Goal: Find specific page/section: Find specific page/section

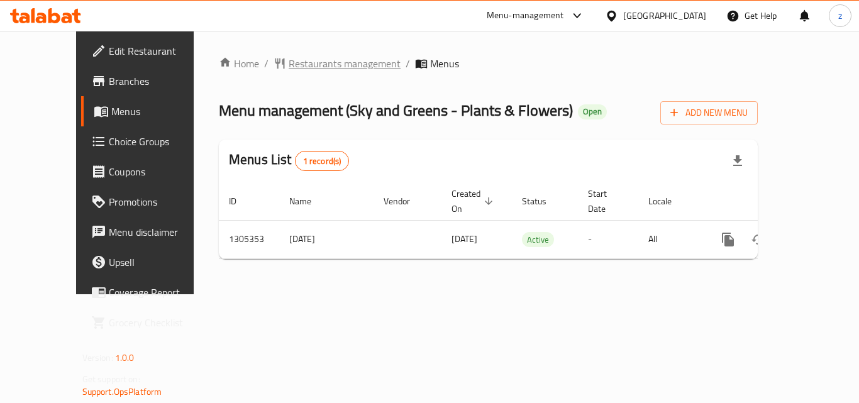
click at [321, 63] on span "Restaurants management" at bounding box center [345, 63] width 112 height 15
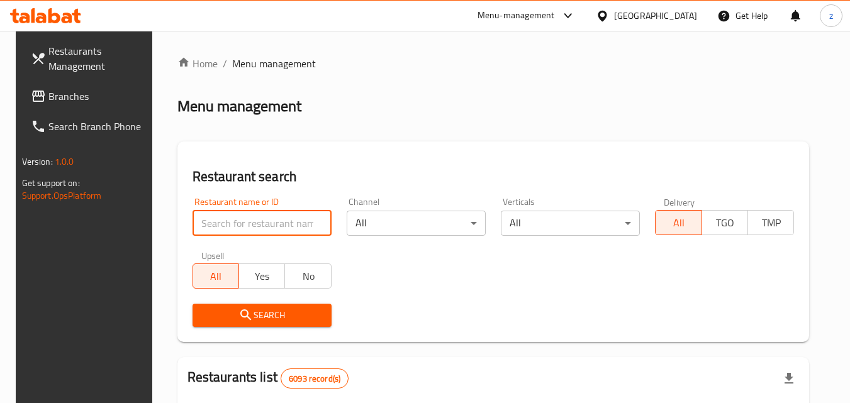
click at [219, 222] on input "search" at bounding box center [261, 223] width 139 height 25
paste input "703662"
type input "703662"
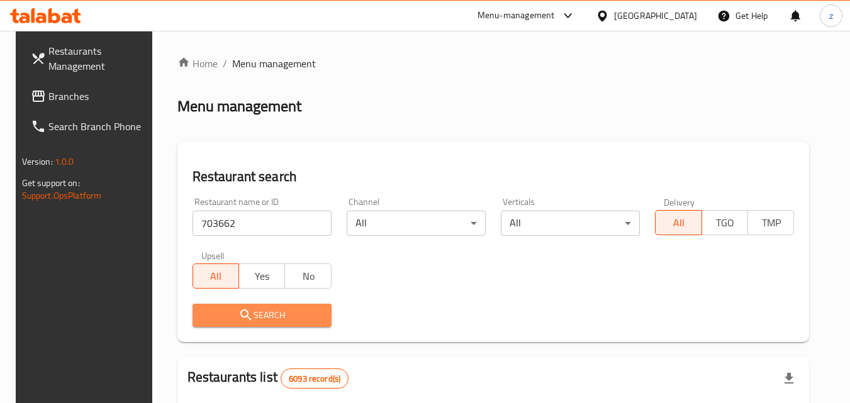
click at [252, 320] on span "Search" at bounding box center [262, 316] width 119 height 16
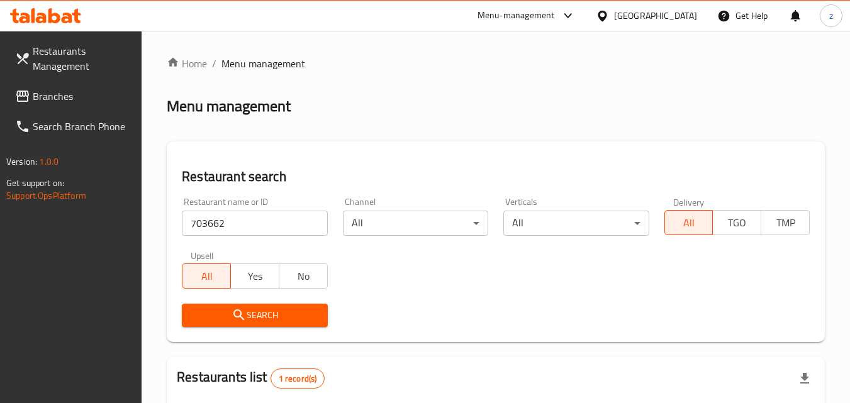
click at [682, 11] on div "Bahrain" at bounding box center [655, 16] width 83 height 14
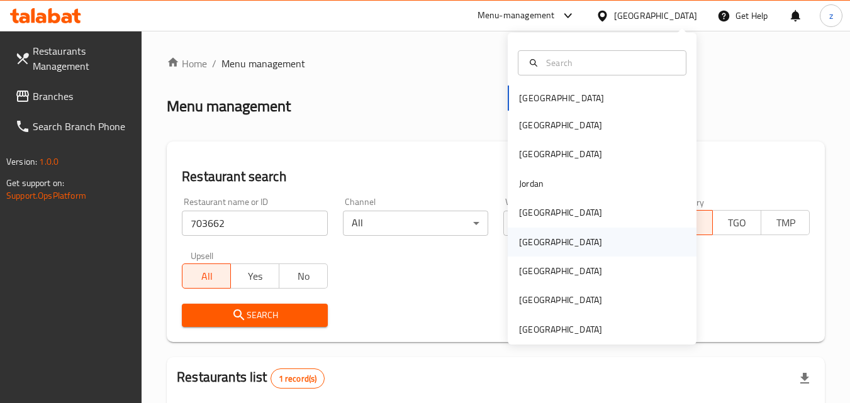
click at [519, 236] on div "Oman" at bounding box center [560, 242] width 83 height 14
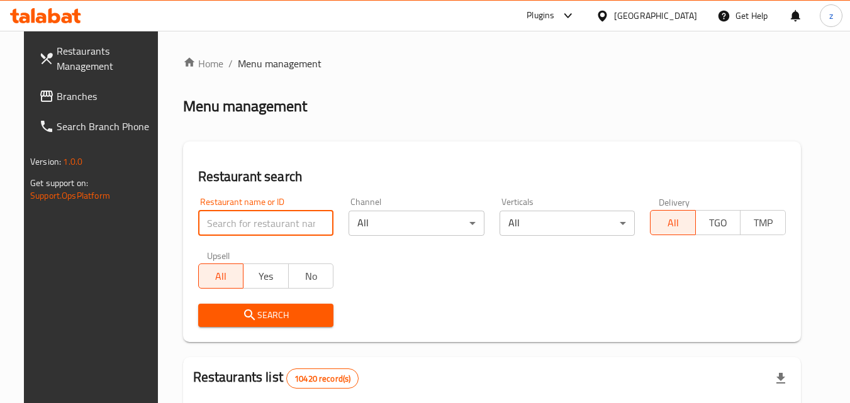
click at [239, 228] on input "search" at bounding box center [266, 223] width 136 height 25
paste input "734655"
type input "734655"
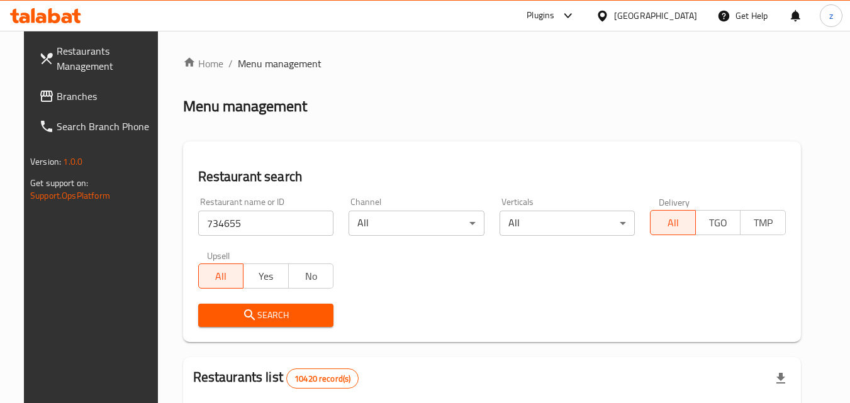
click at [224, 317] on span "Search" at bounding box center [266, 316] width 116 height 16
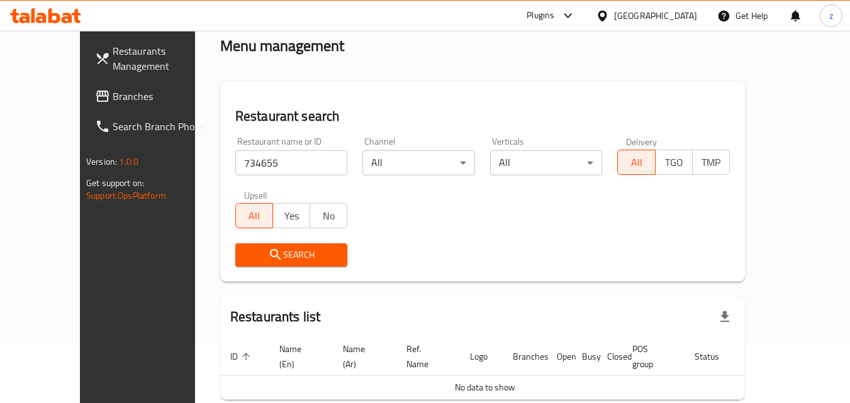
scroll to position [111, 0]
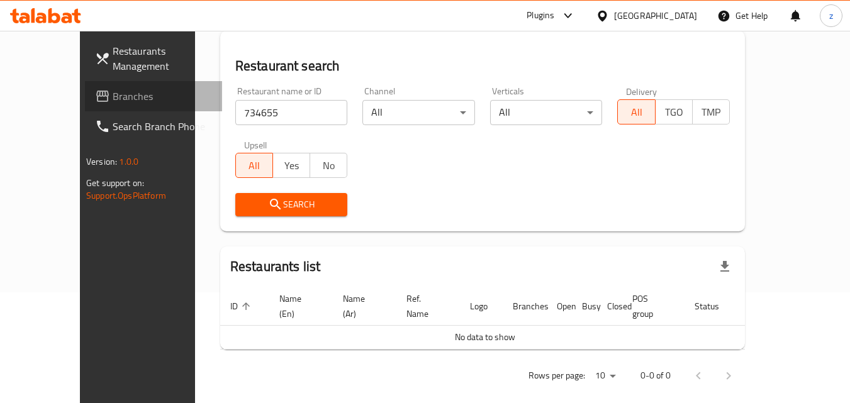
click at [113, 92] on span "Branches" at bounding box center [162, 96] width 99 height 15
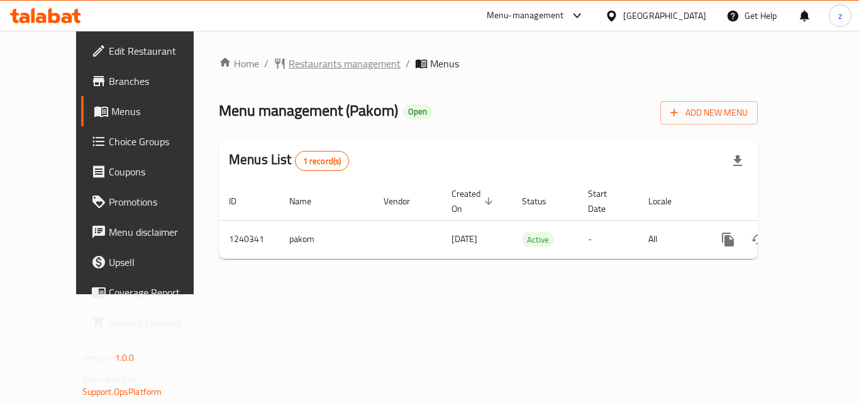
click at [289, 60] on span "Restaurants management" at bounding box center [345, 63] width 112 height 15
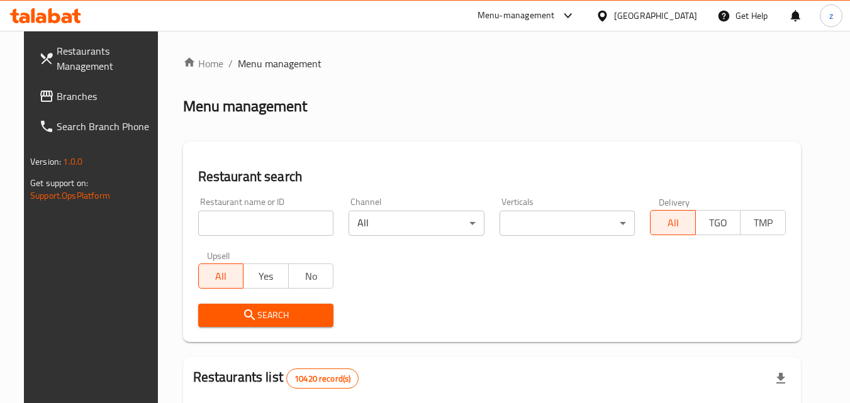
click at [215, 215] on input "search" at bounding box center [266, 223] width 136 height 25
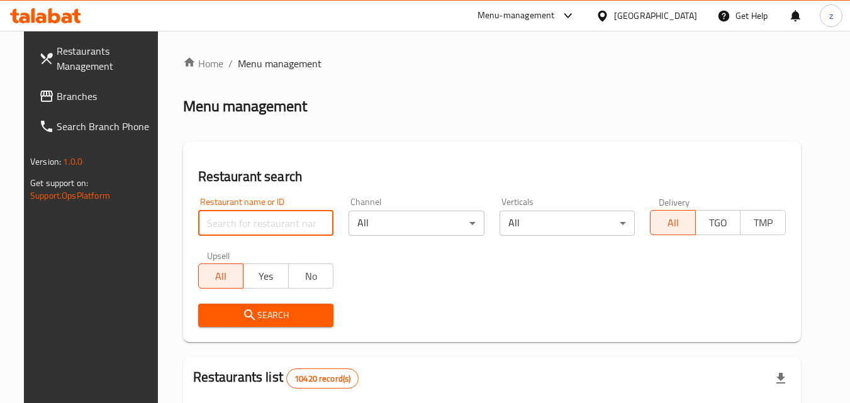
paste input "680210"
type input "680210"
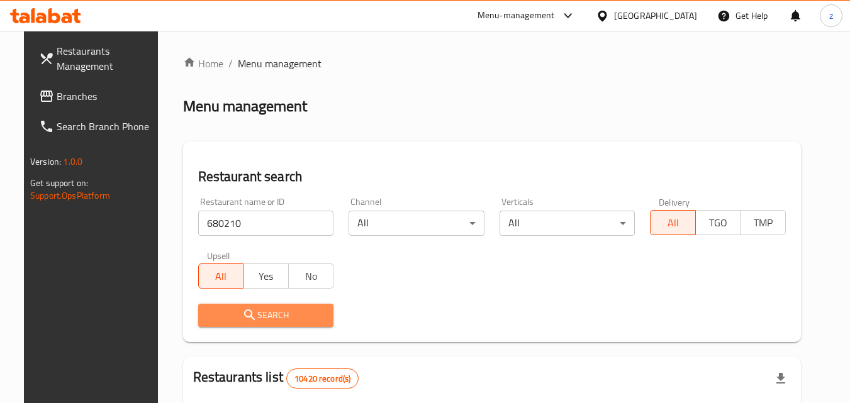
click at [252, 318] on span "Search" at bounding box center [266, 316] width 116 height 16
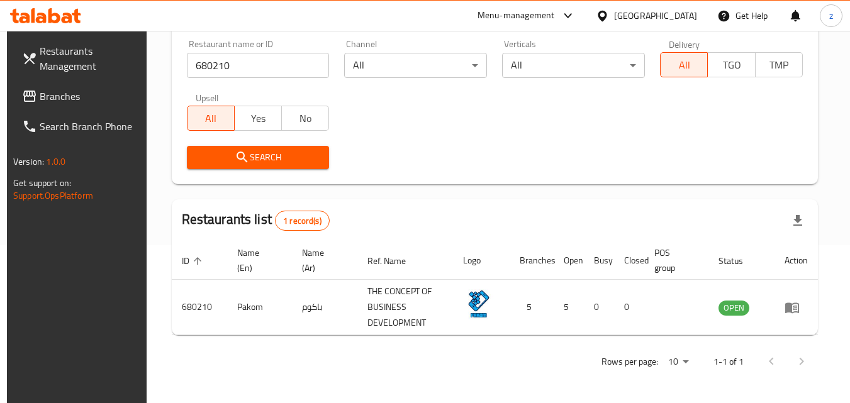
scroll to position [95, 0]
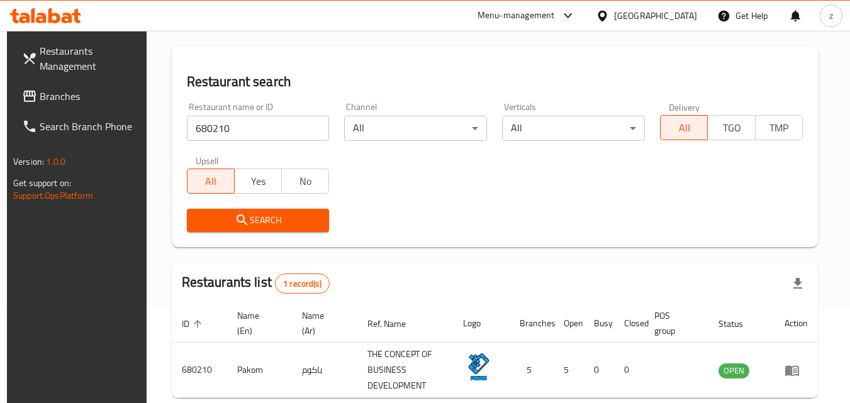
click at [79, 105] on link "Branches" at bounding box center [80, 96] width 137 height 30
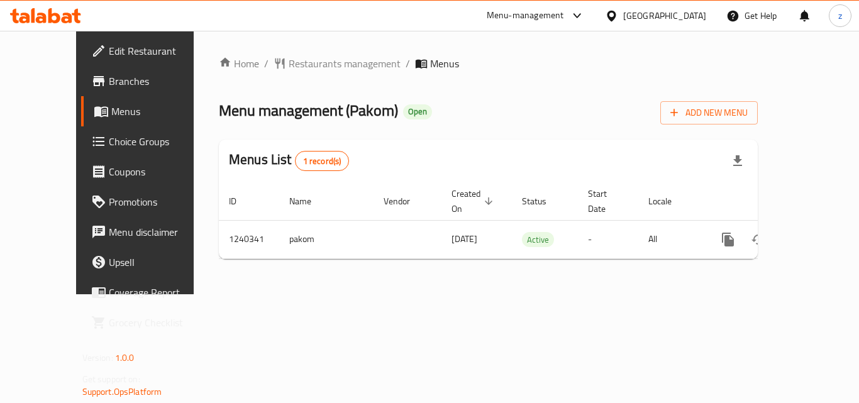
click at [293, 67] on span "Restaurants management" at bounding box center [345, 63] width 112 height 15
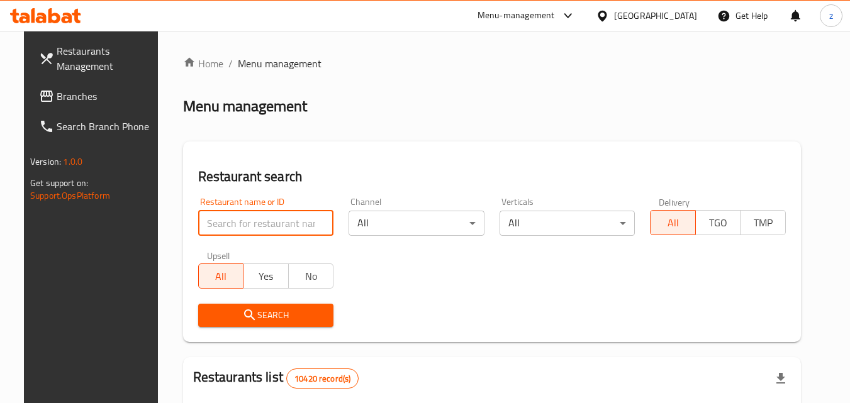
click at [233, 223] on input "search" at bounding box center [266, 223] width 136 height 25
paste input "680210"
type input "680210"
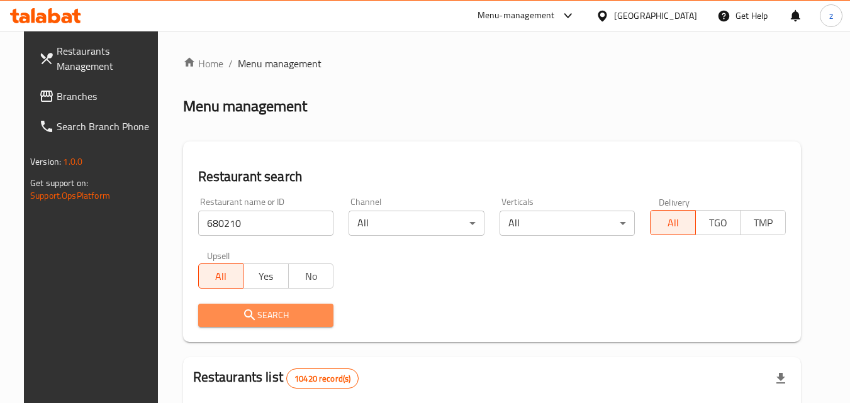
click at [246, 316] on icon "submit" at bounding box center [249, 315] width 15 height 15
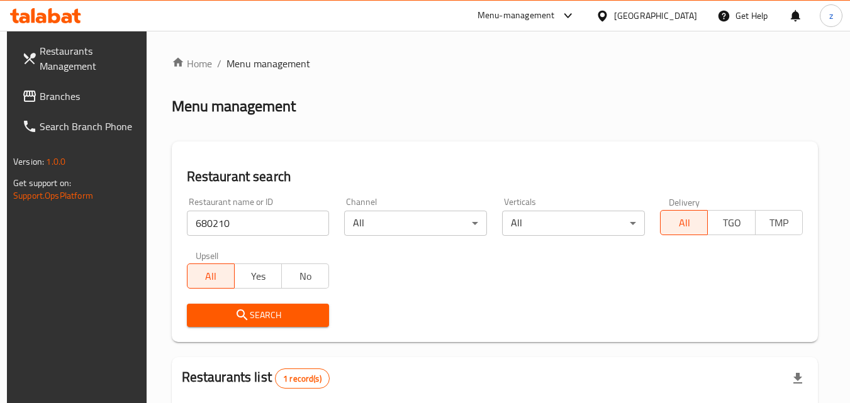
scroll to position [126, 0]
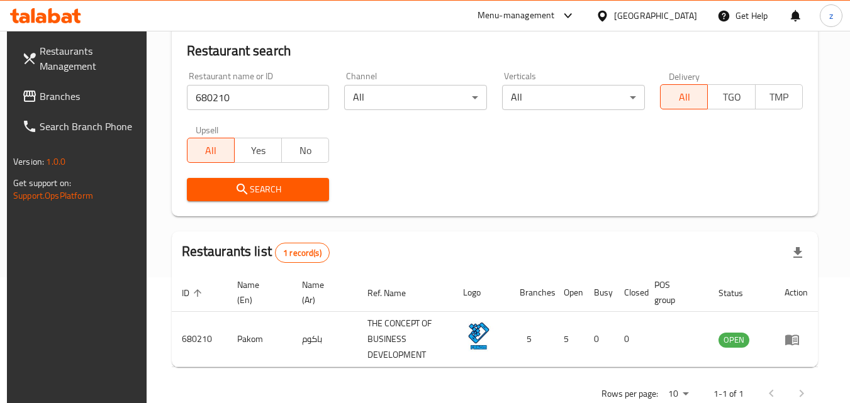
click at [65, 92] on span "Branches" at bounding box center [89, 96] width 99 height 15
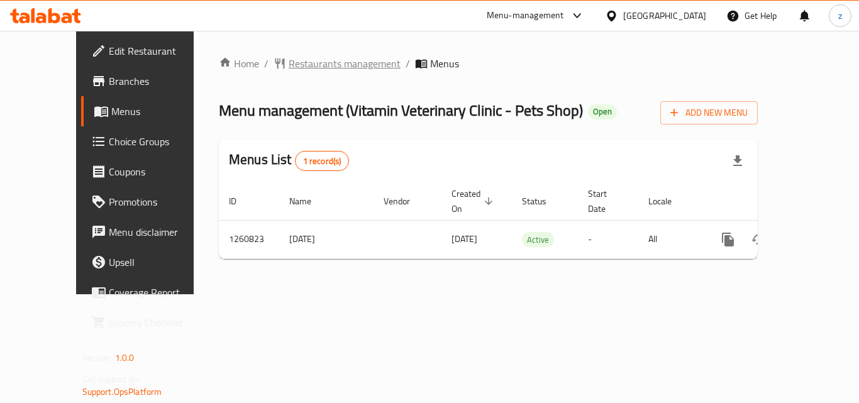
click at [309, 65] on span "Restaurants management" at bounding box center [345, 63] width 112 height 15
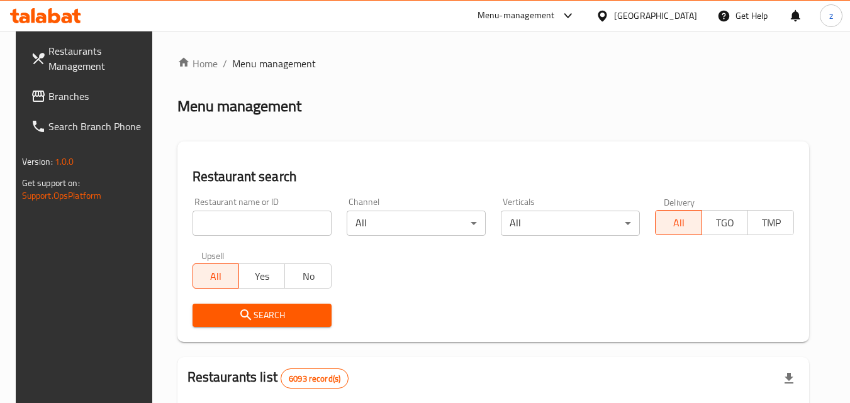
click at [254, 217] on input "search" at bounding box center [261, 223] width 139 height 25
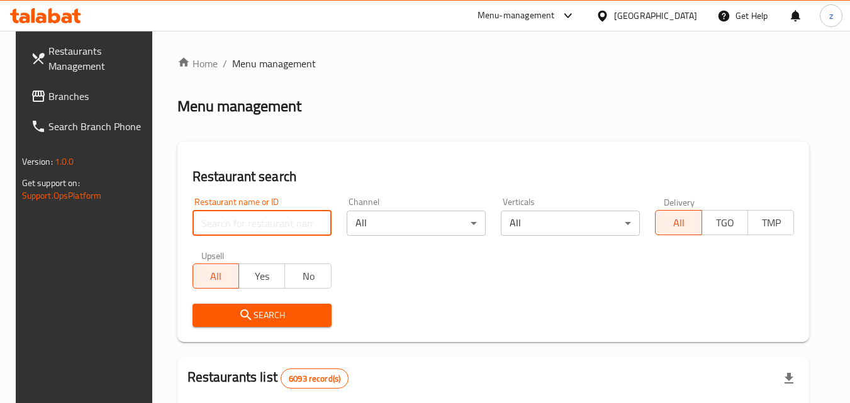
paste input "684813"
type input "684813"
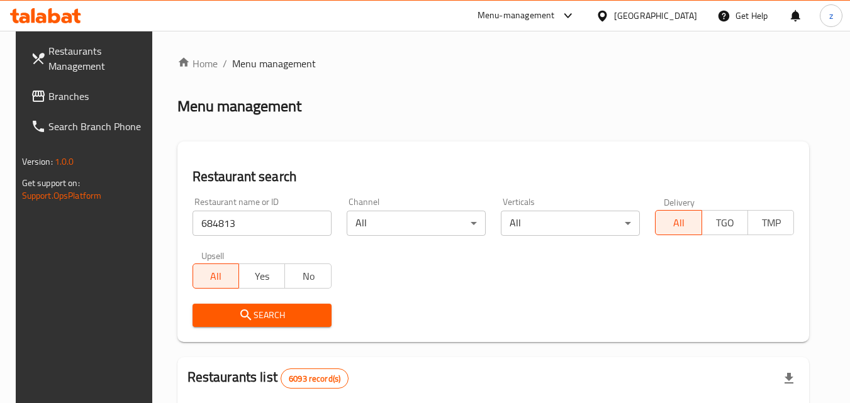
click at [268, 315] on span "Search" at bounding box center [262, 316] width 119 height 16
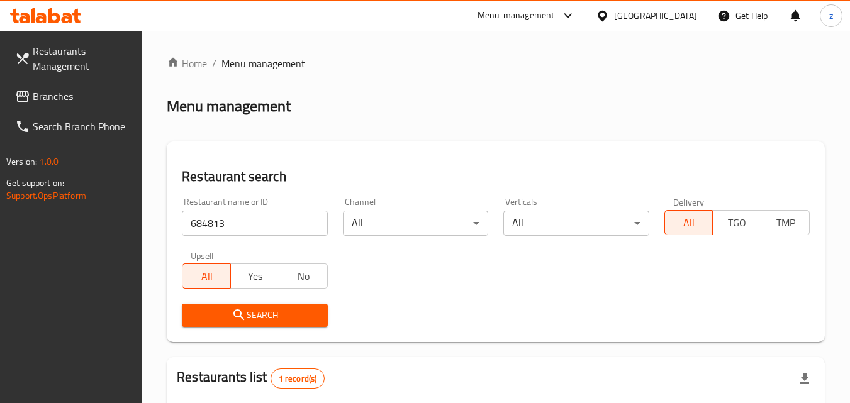
click at [241, 228] on input "684813" at bounding box center [254, 223] width 145 height 25
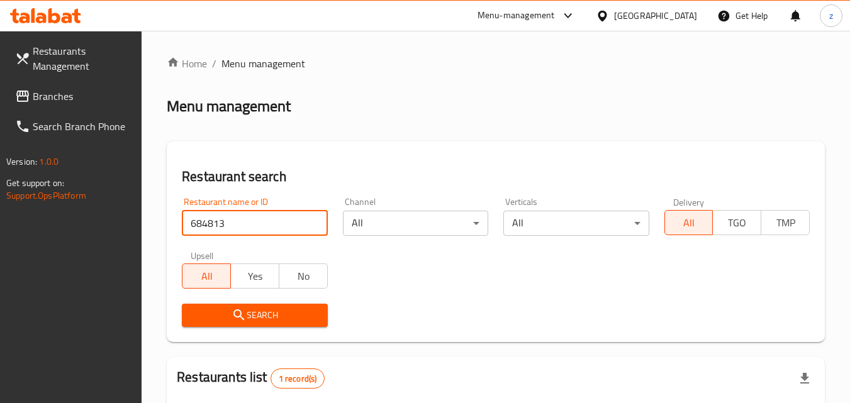
click at [74, 93] on span "Branches" at bounding box center [82, 96] width 99 height 15
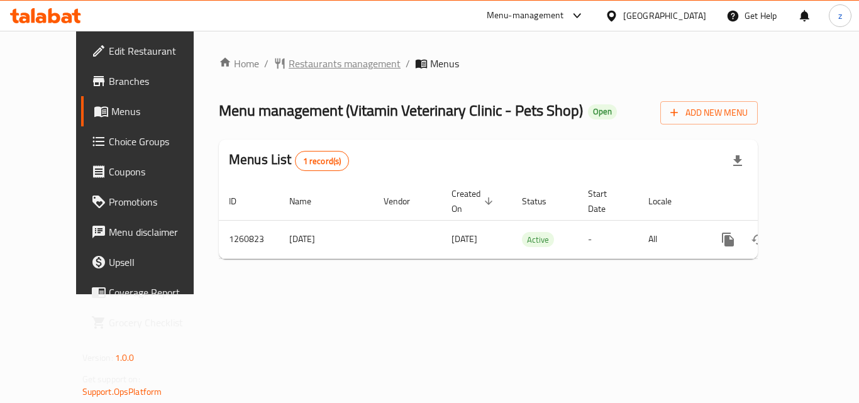
click at [290, 65] on span "Restaurants management" at bounding box center [345, 63] width 112 height 15
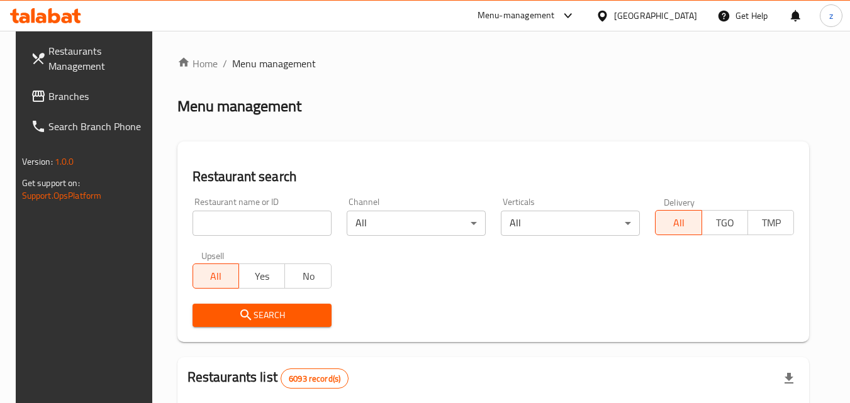
click at [223, 228] on input "search" at bounding box center [261, 223] width 139 height 25
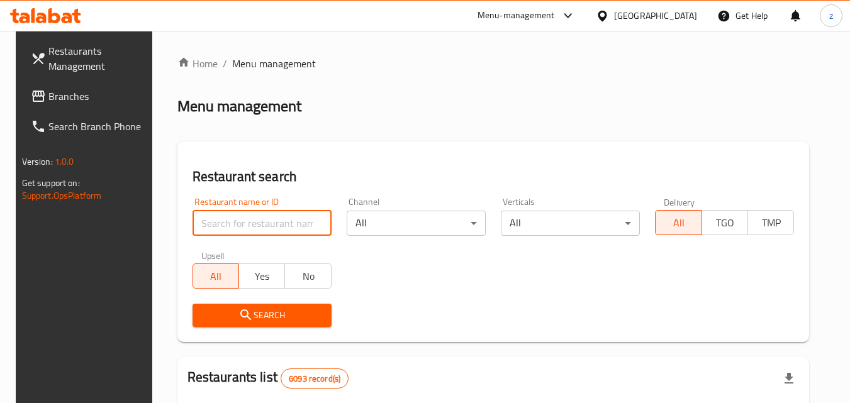
paste input "684813"
type input "684813"
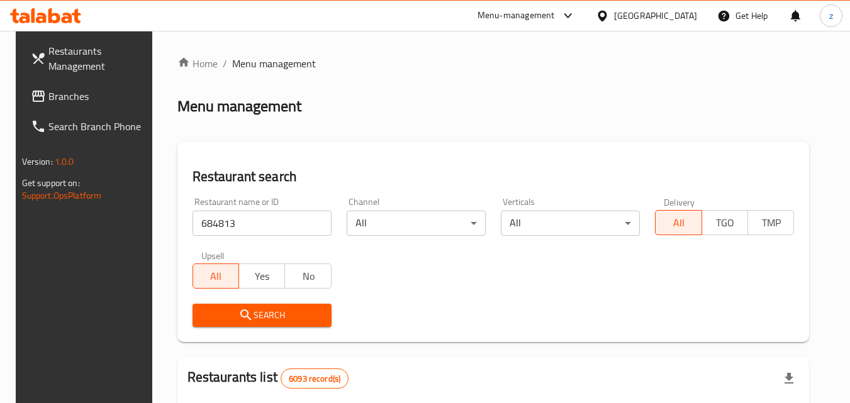
click at [259, 318] on span "Search" at bounding box center [262, 316] width 119 height 16
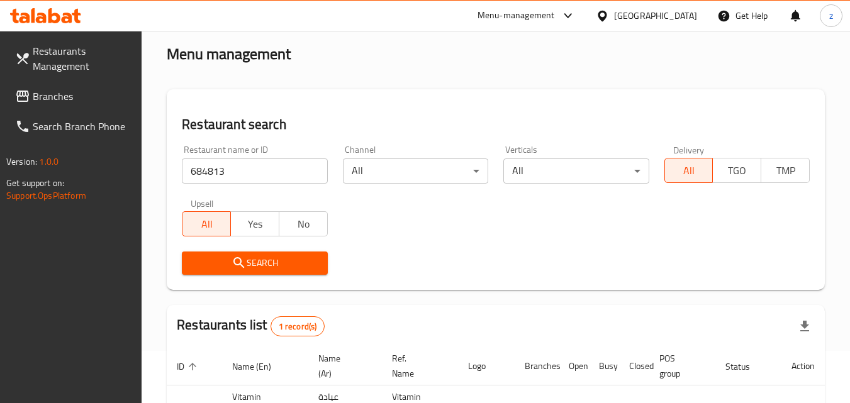
scroll to position [158, 0]
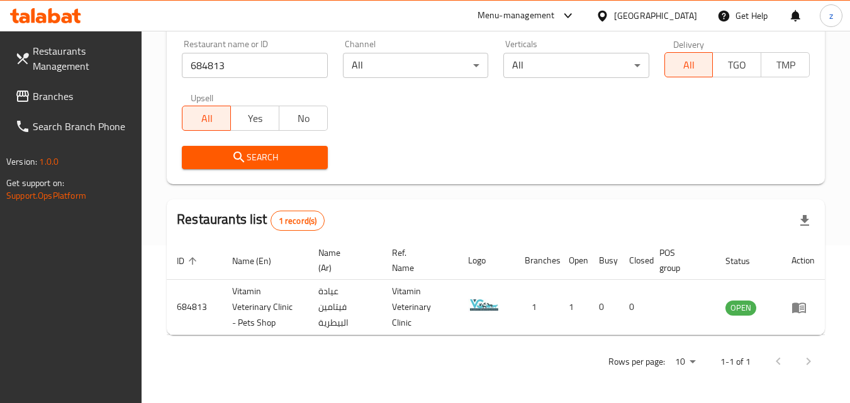
click at [668, 16] on div "Bahrain" at bounding box center [655, 16] width 83 height 14
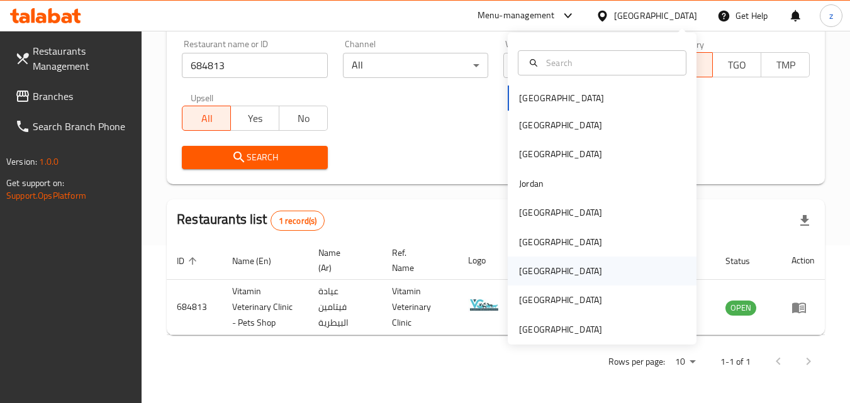
click at [541, 274] on div "[GEOGRAPHIC_DATA]" at bounding box center [560, 271] width 103 height 29
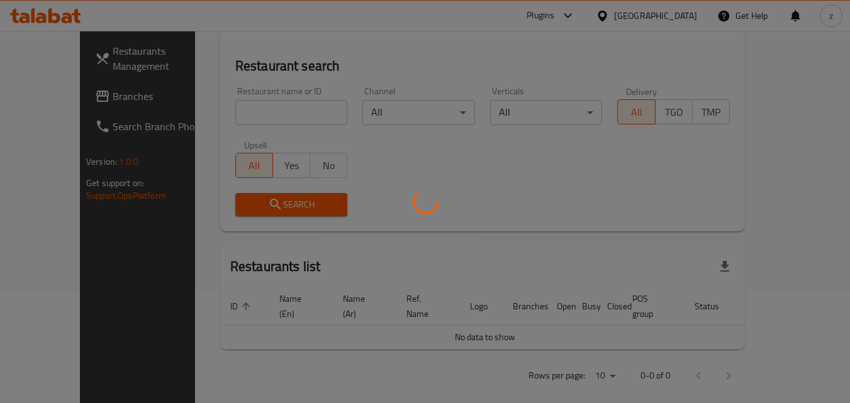
scroll to position [158, 0]
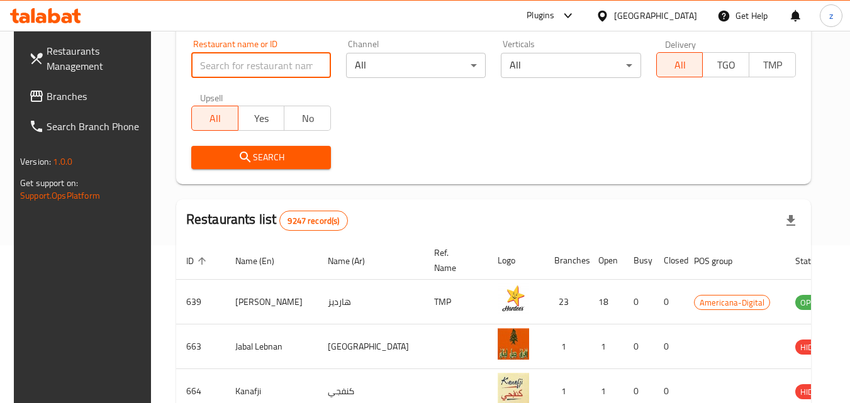
click at [204, 59] on input "search" at bounding box center [261, 65] width 140 height 25
paste input "15120"
type input "15120"
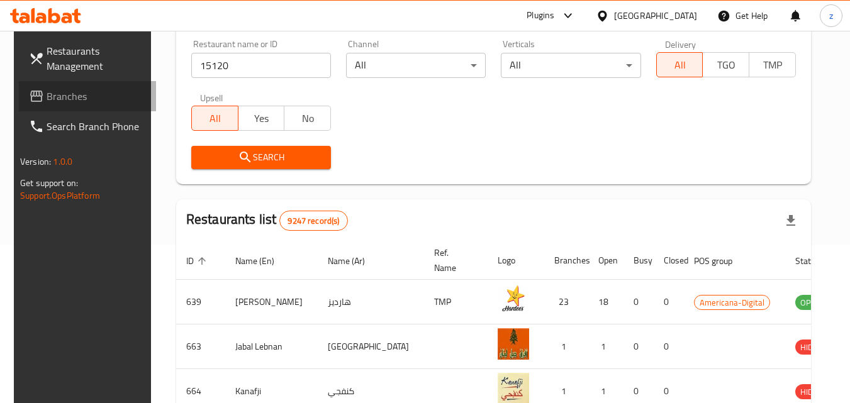
click at [66, 91] on span "Branches" at bounding box center [96, 96] width 99 height 15
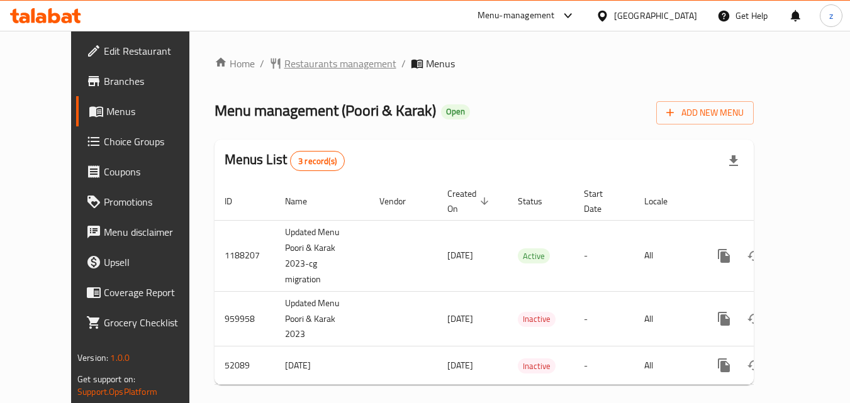
click at [284, 64] on span "Restaurants management" at bounding box center [340, 63] width 112 height 15
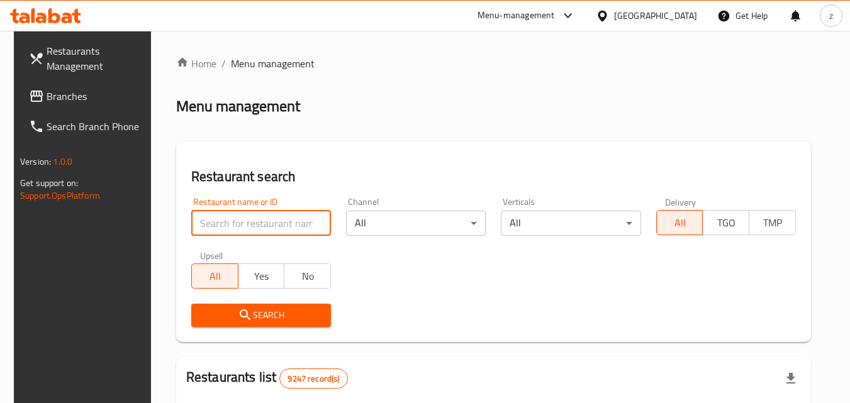
click at [208, 220] on input "search" at bounding box center [261, 223] width 140 height 25
paste input "2793"
type input "2793"
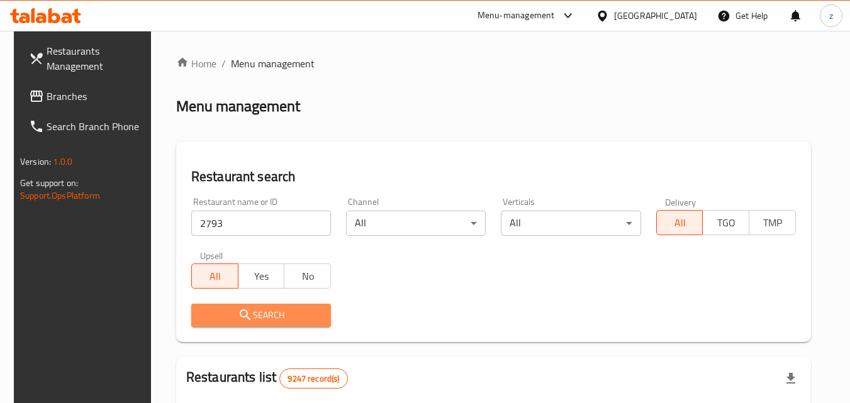
click at [220, 316] on span "Search" at bounding box center [261, 316] width 120 height 16
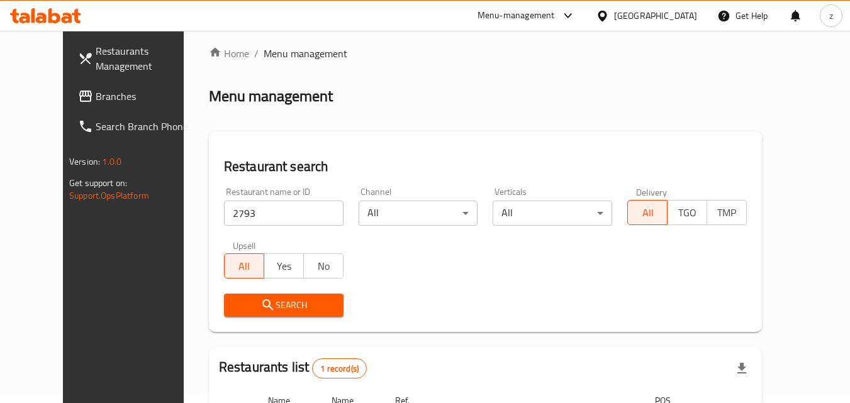
scroll to position [126, 0]
